Goal: Task Accomplishment & Management: Use online tool/utility

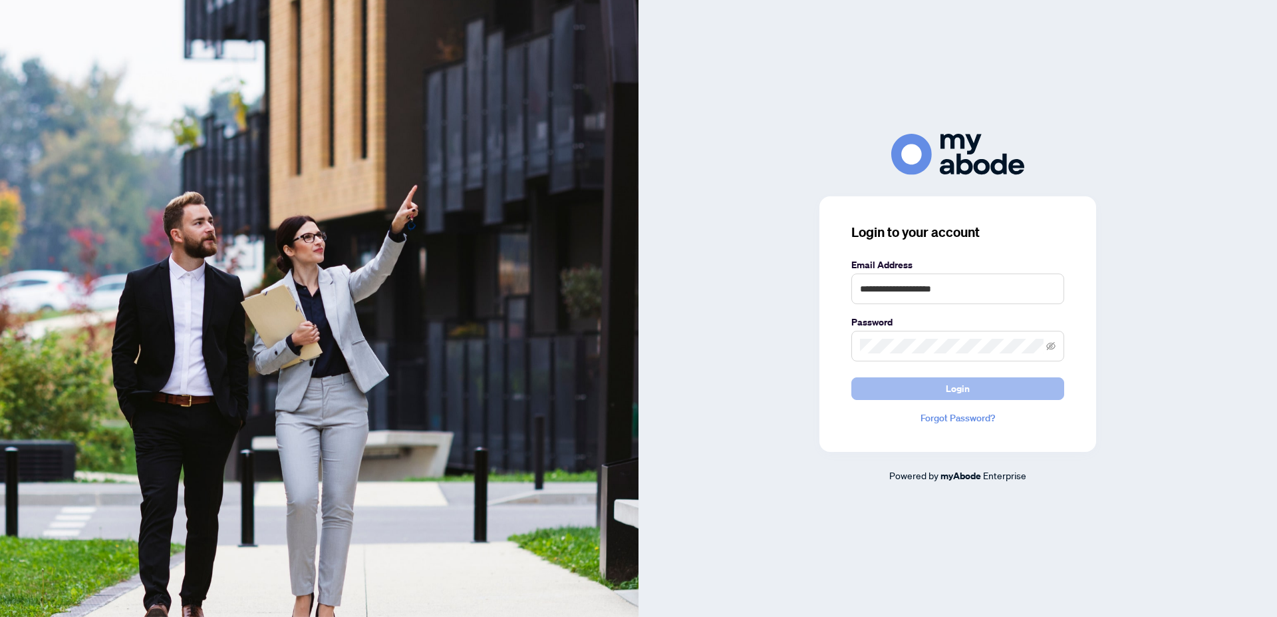
click at [956, 387] on span "Login" at bounding box center [958, 388] width 24 height 21
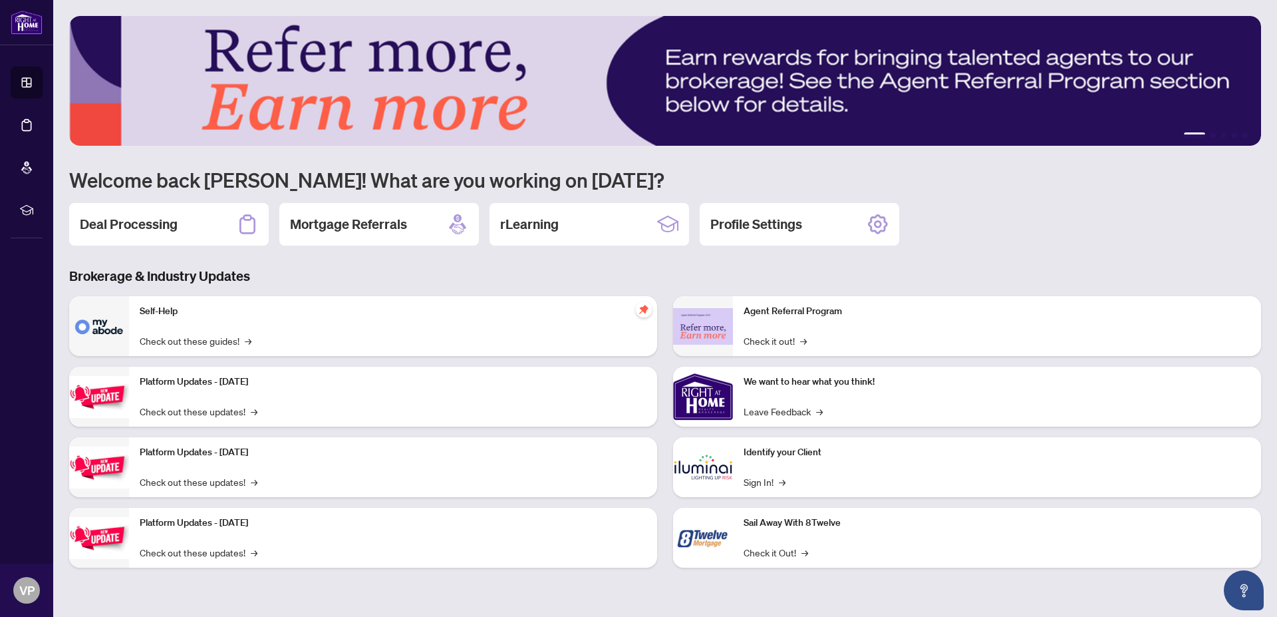
drag, startPoint x: 317, startPoint y: 374, endPoint x: 0, endPoint y: -75, distance: 549.7
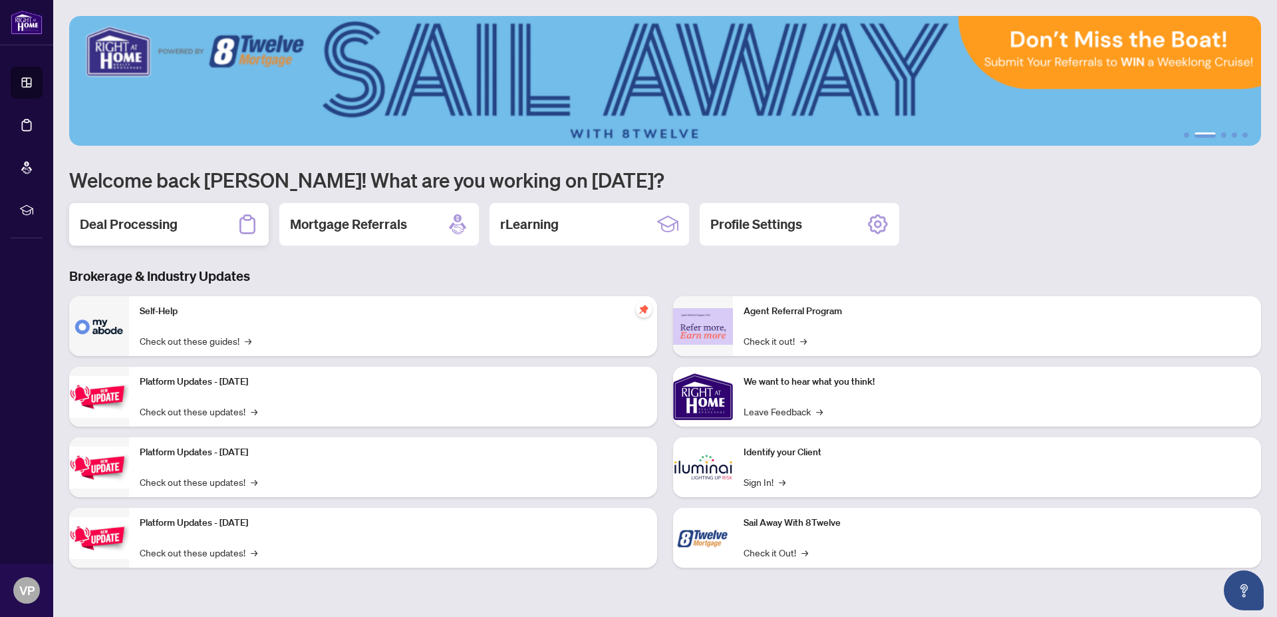
click at [171, 224] on h2 "Deal Processing" at bounding box center [129, 224] width 98 height 19
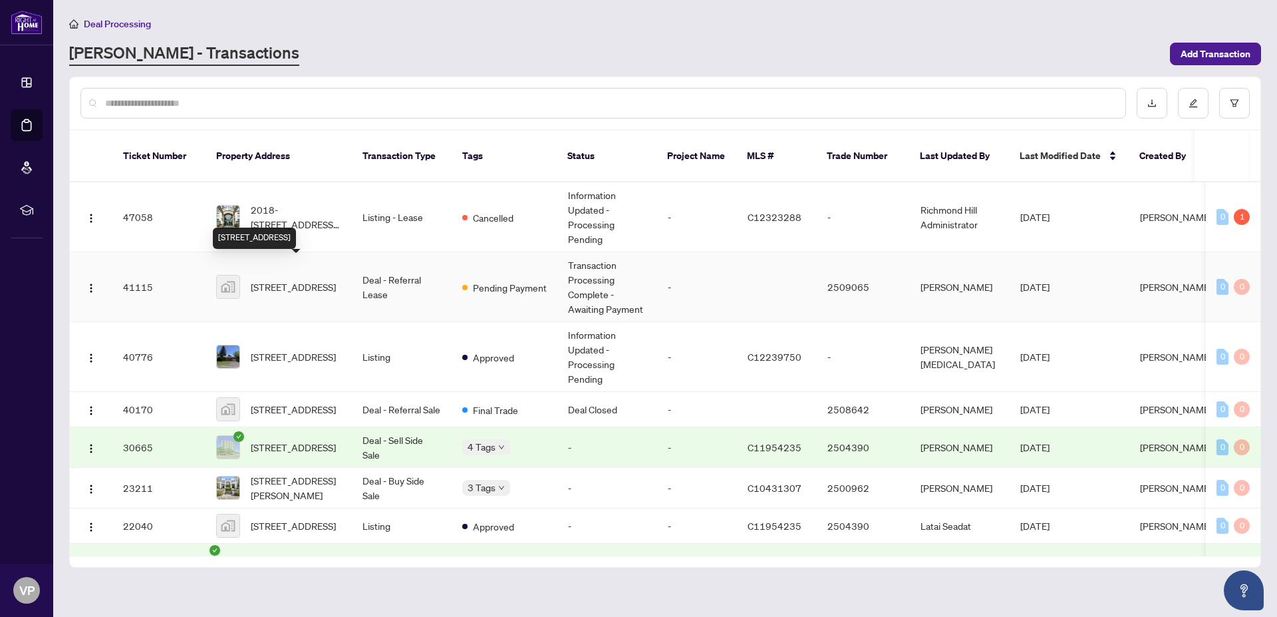
click at [274, 279] on span "405 Britannia Road East #202, Mississauga, ON, Canada" at bounding box center [293, 286] width 85 height 15
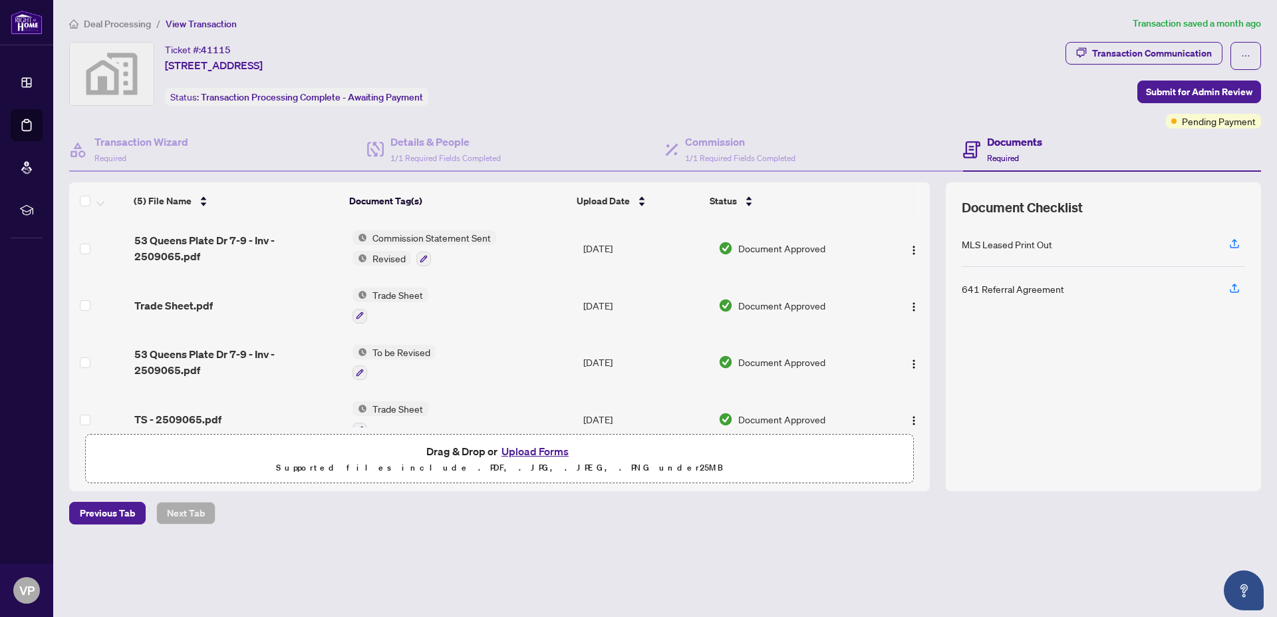
click at [358, 447] on div "Drag & Drop or Upload Forms Supported files include .PDF, .JPG, .JPEG, .PNG und…" at bounding box center [499, 458] width 811 height 33
